Goal: Find specific page/section: Find specific page/section

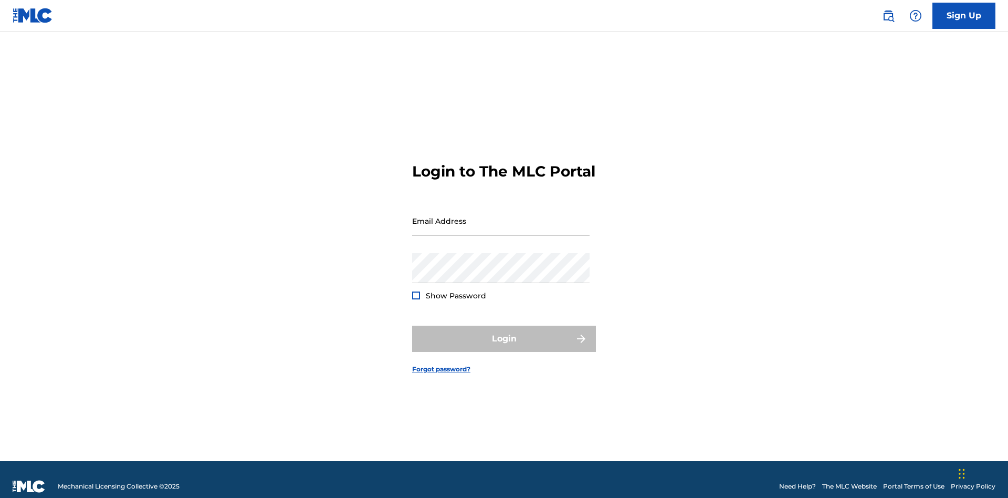
scroll to position [14, 0]
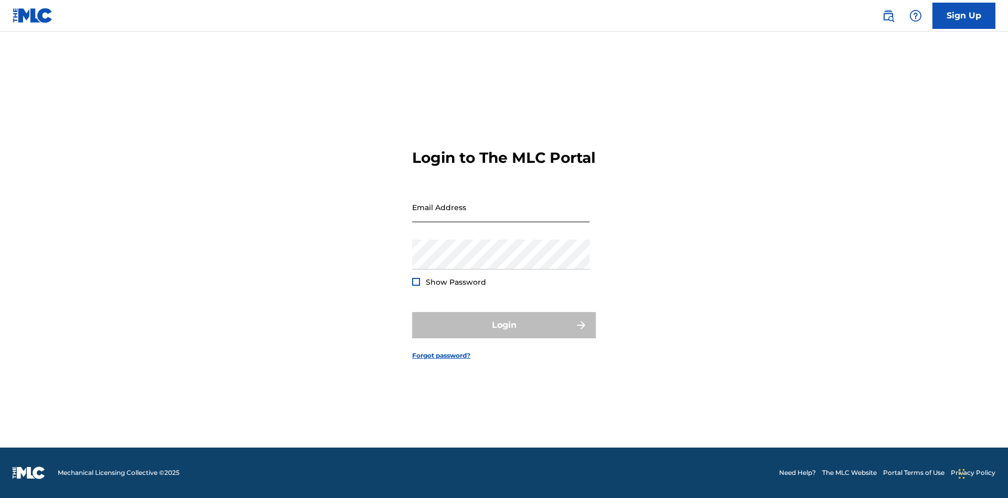
click at [501, 216] on input "Email Address" at bounding box center [500, 207] width 177 height 30
type input "[EMAIL_ADDRESS][DOMAIN_NAME]"
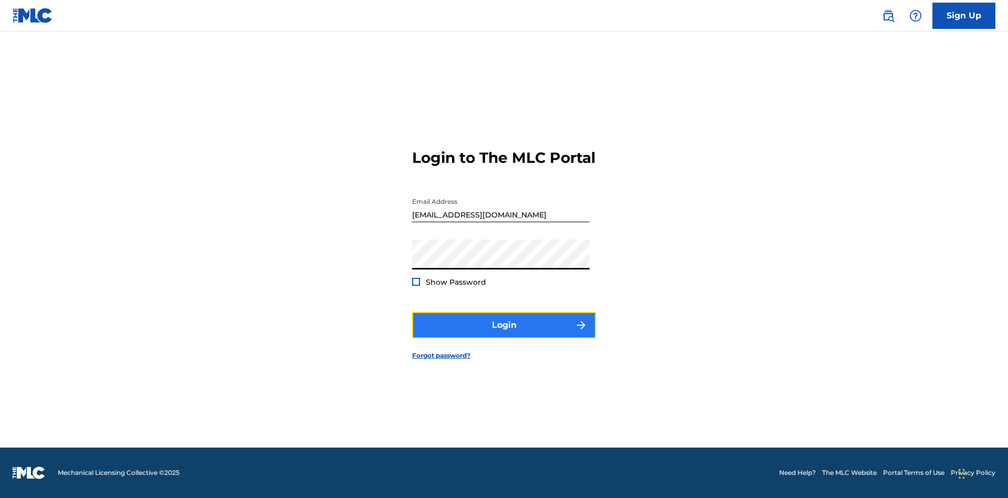
click at [504, 334] on button "Login" at bounding box center [504, 325] width 184 height 26
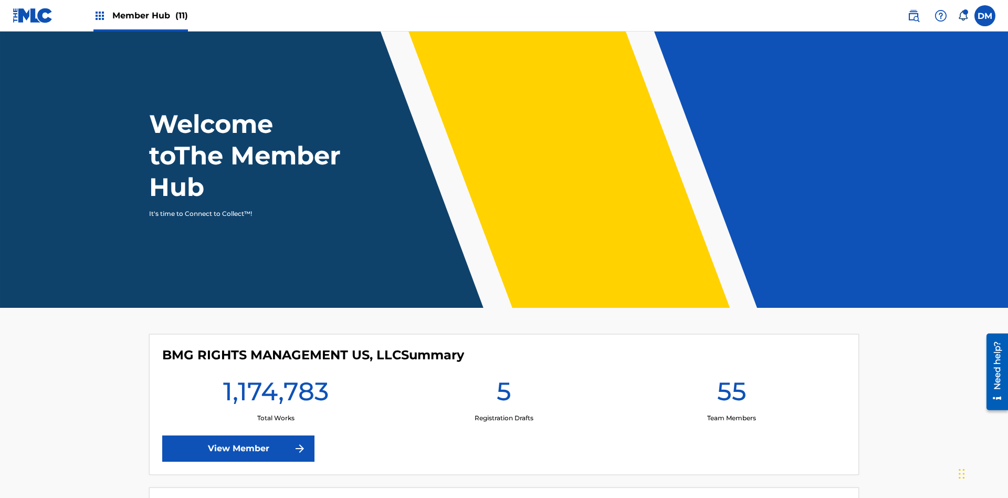
click at [150, 15] on span "Member Hub (11)" at bounding box center [150, 15] width 76 height 12
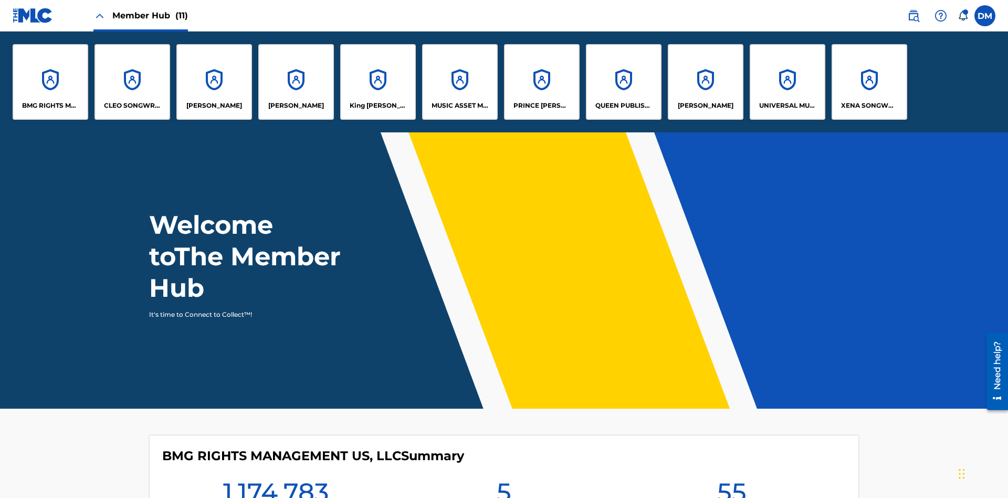
scroll to position [38, 0]
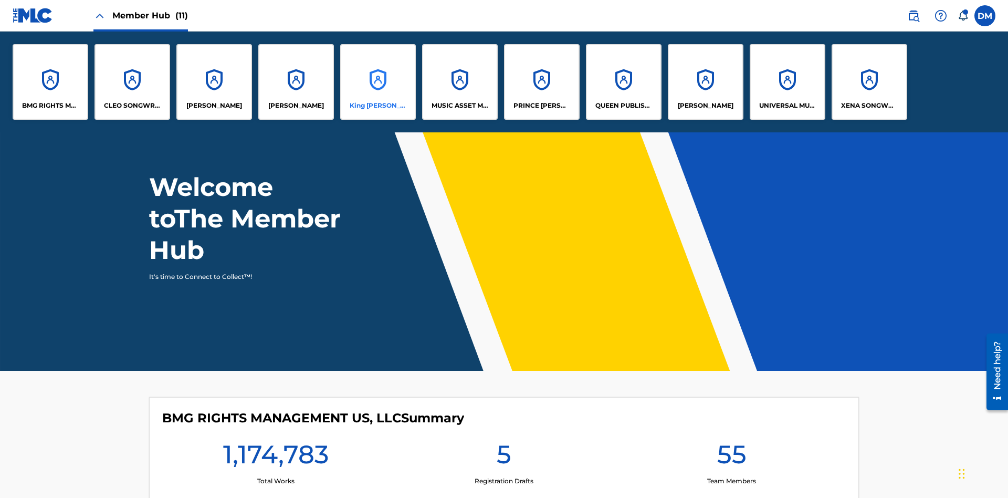
click at [378, 106] on p "King [PERSON_NAME]" at bounding box center [378, 105] width 57 height 9
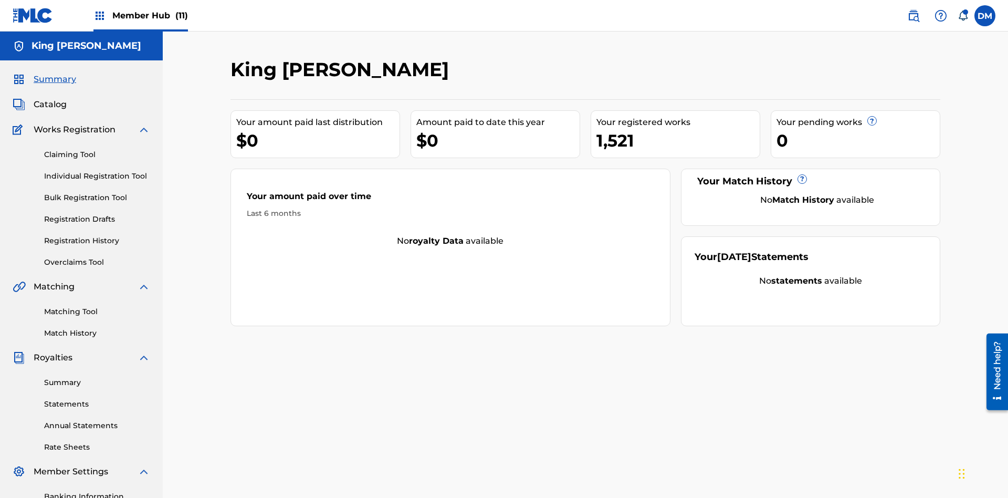
scroll to position [153, 0]
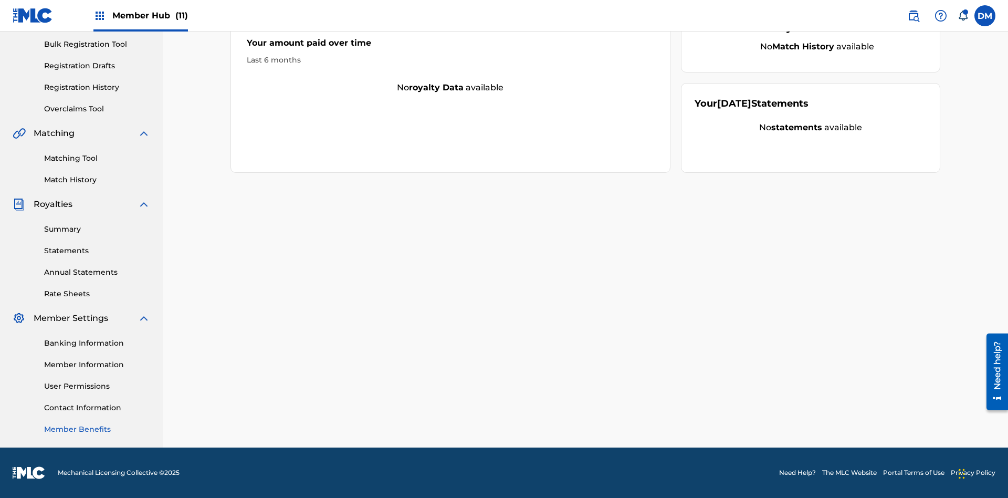
click at [97, 429] on link "Member Benefits" at bounding box center [97, 429] width 106 height 11
